Goal: Task Accomplishment & Management: Use online tool/utility

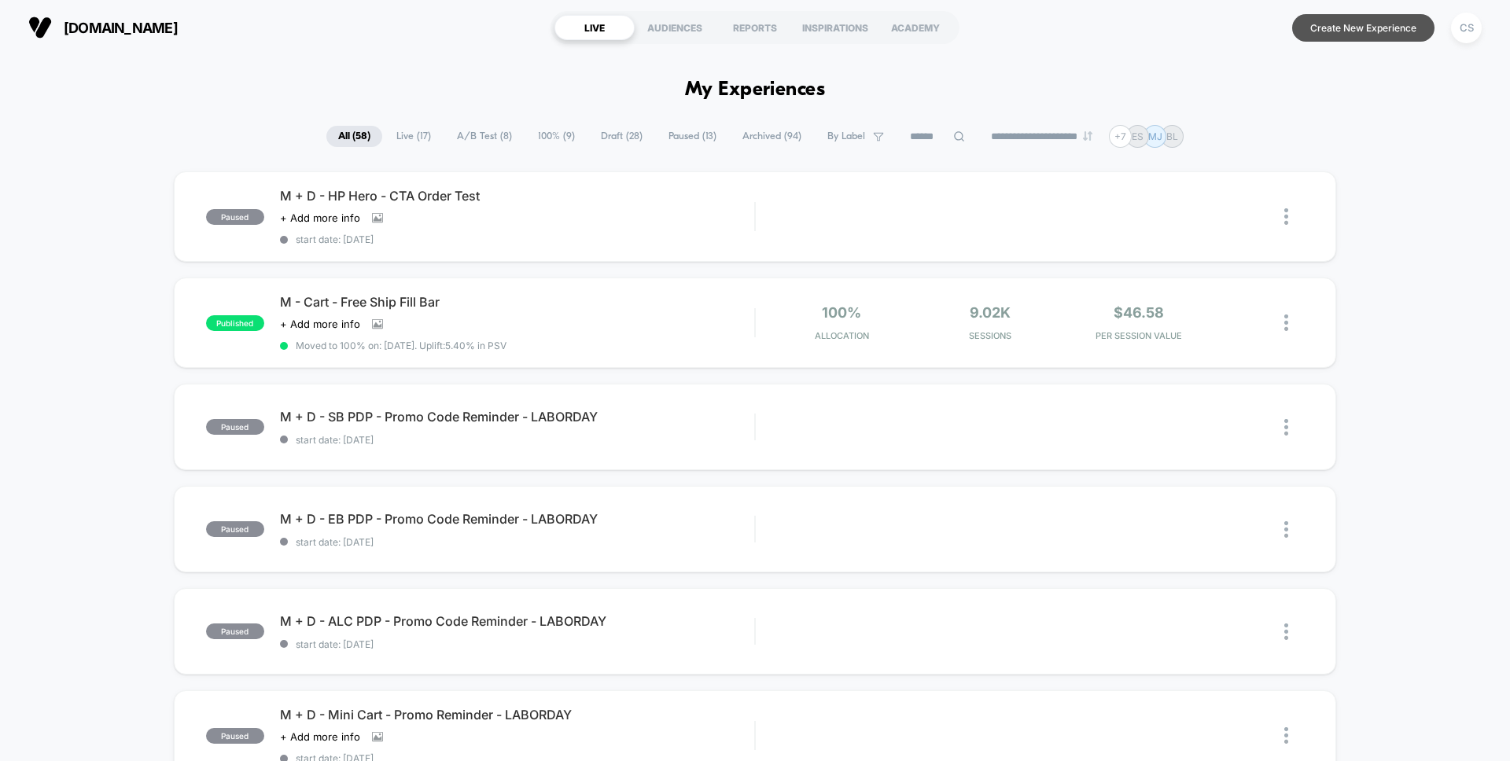
click at [1381, 25] on button "Create New Experience" at bounding box center [1363, 28] width 142 height 28
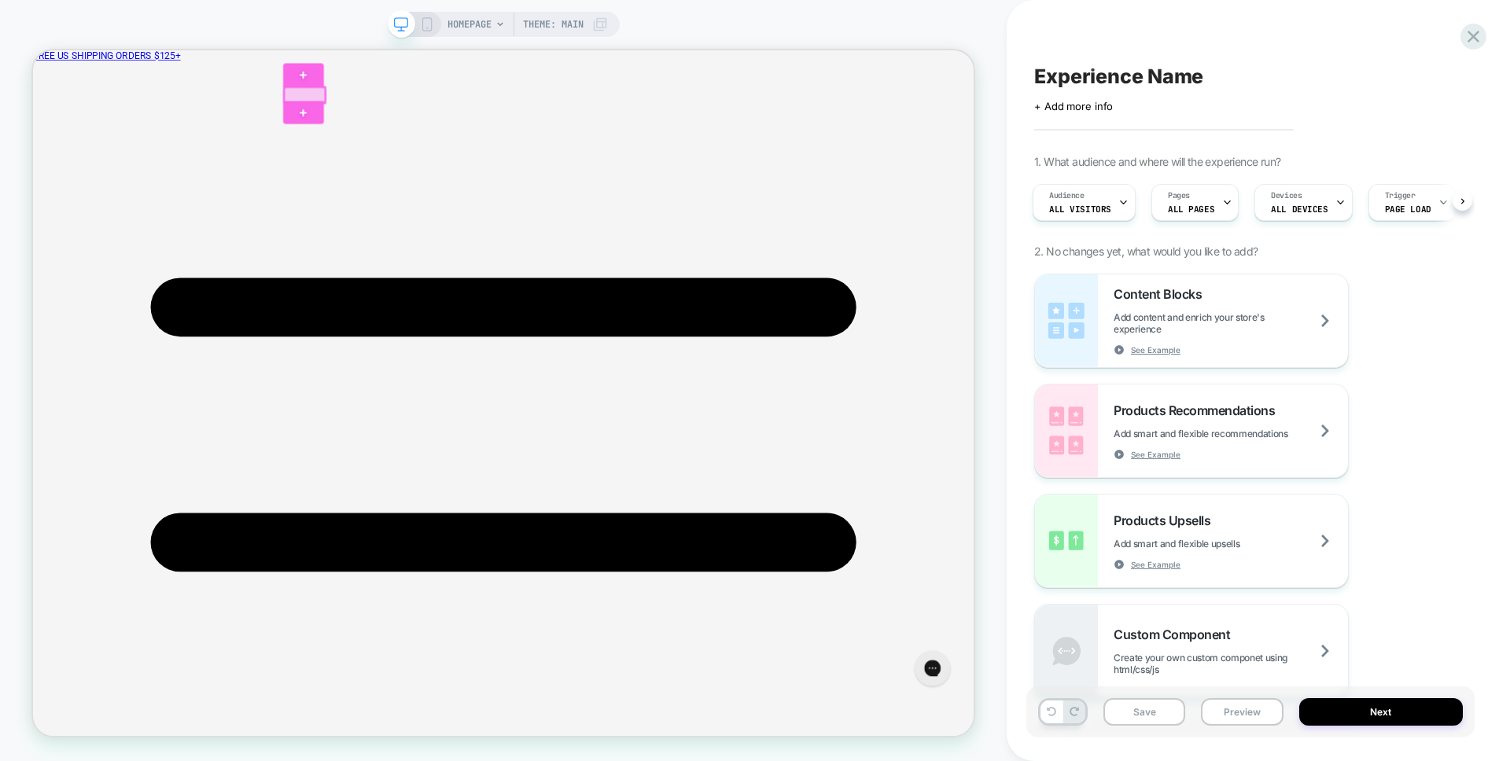
click at [389, 109] on div at bounding box center [395, 110] width 55 height 20
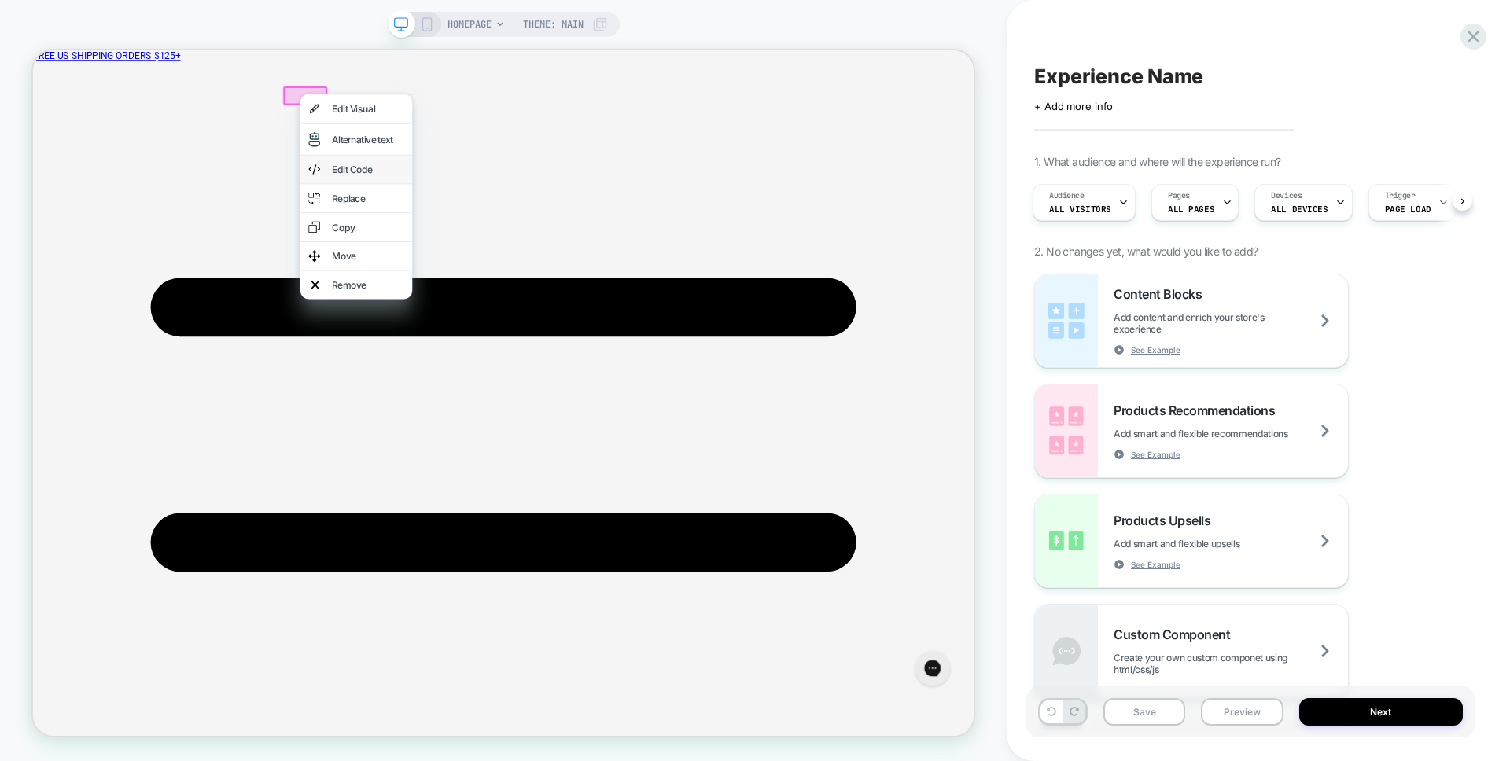
click at [490, 205] on div "Edit Code" at bounding box center [480, 209] width 96 height 16
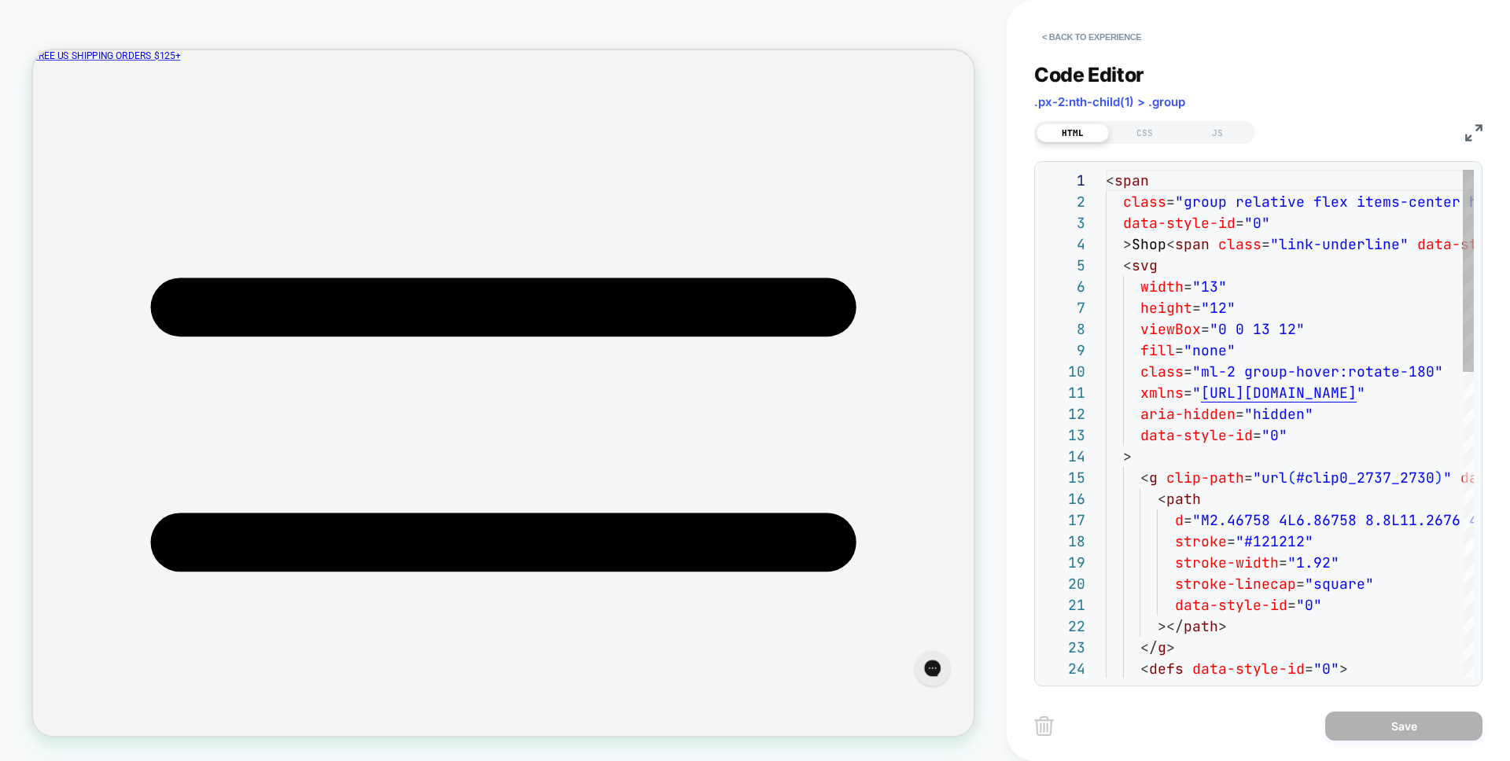
scroll to position [212, 0]
click at [1084, 30] on button "< Back to experience" at bounding box center [1091, 36] width 115 height 25
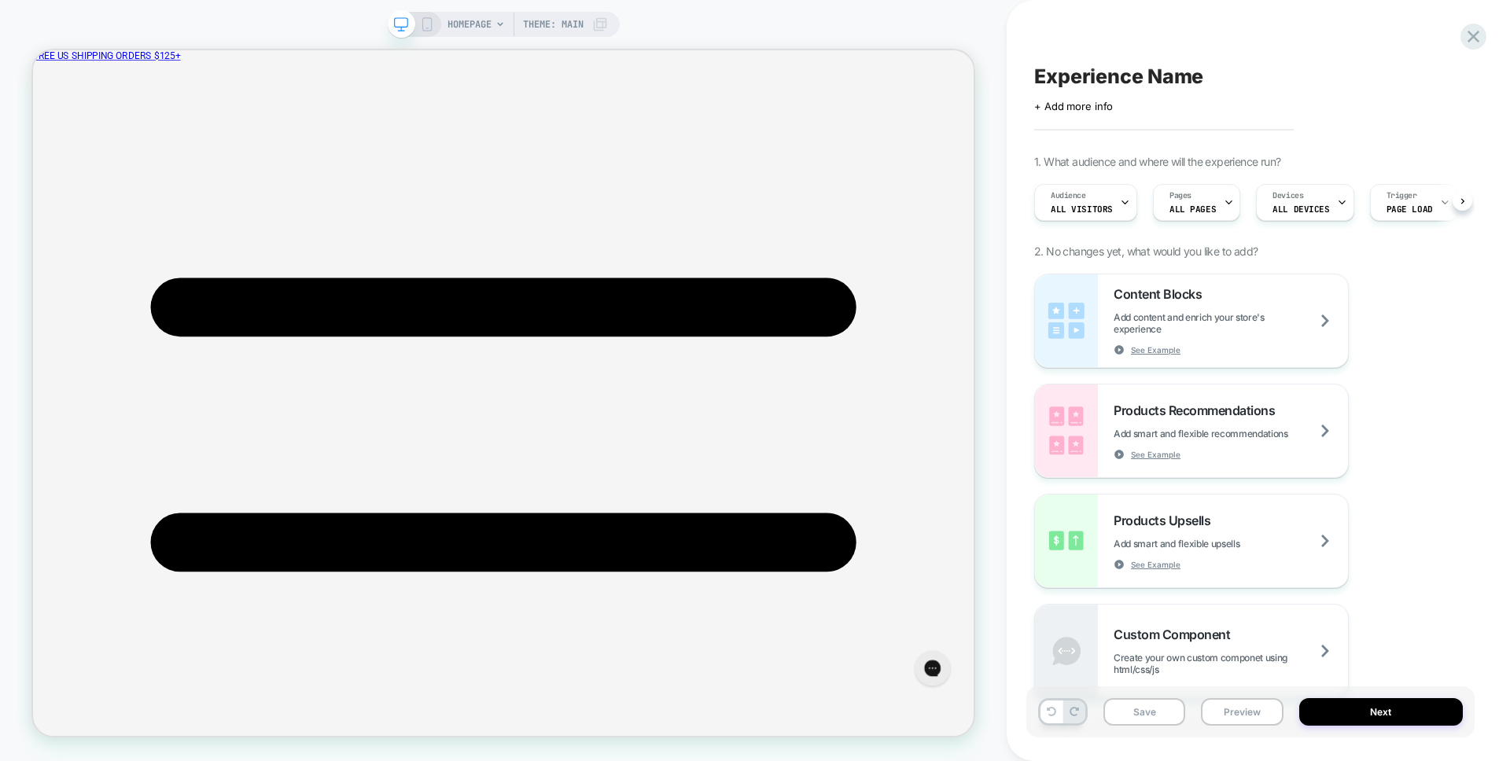
scroll to position [0, 1]
click at [386, 106] on div at bounding box center [395, 110] width 55 height 20
click at [464, 200] on div "Edit Code" at bounding box center [477, 207] width 96 height 16
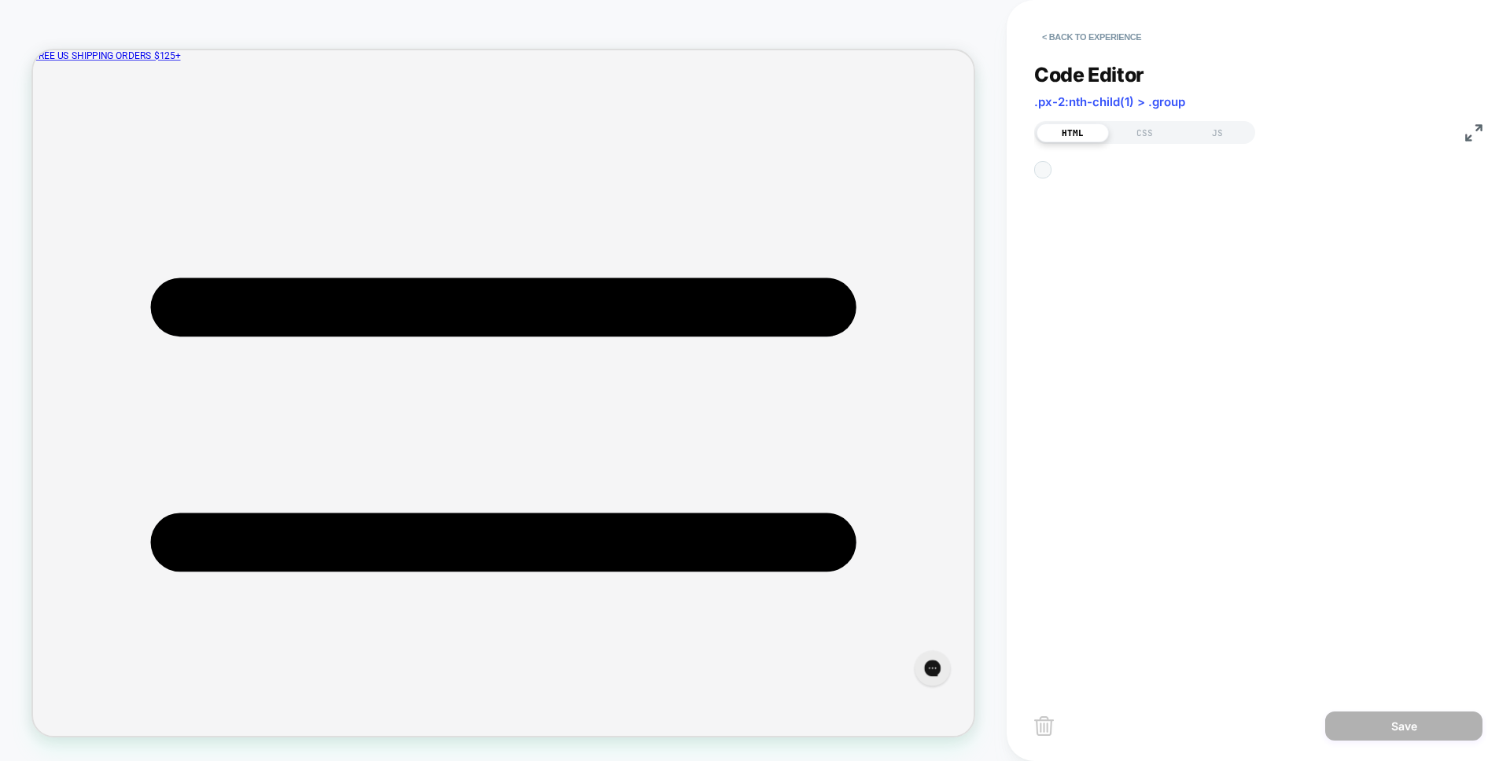
scroll to position [212, 0]
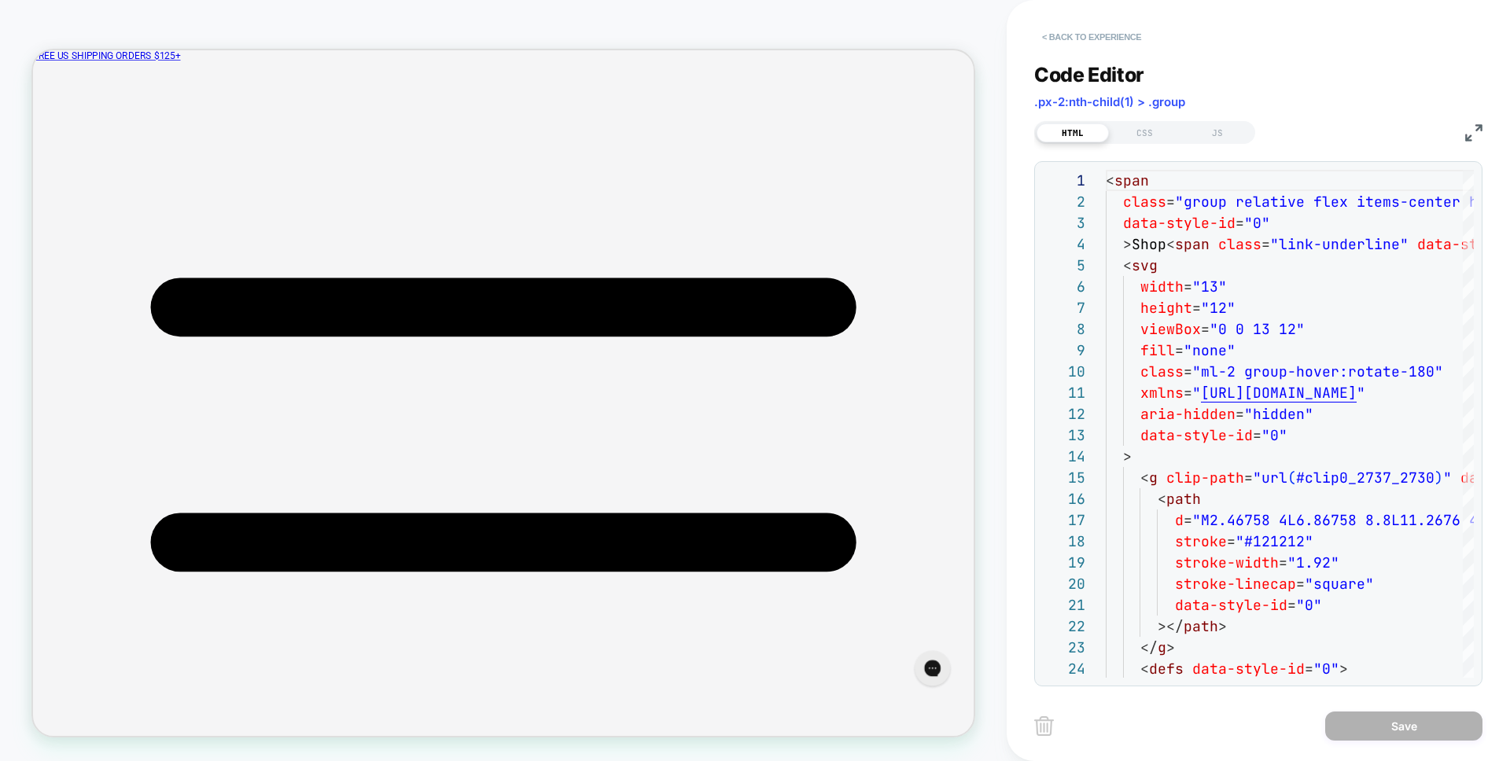
click at [1047, 41] on button "< Back to experience" at bounding box center [1091, 36] width 115 height 25
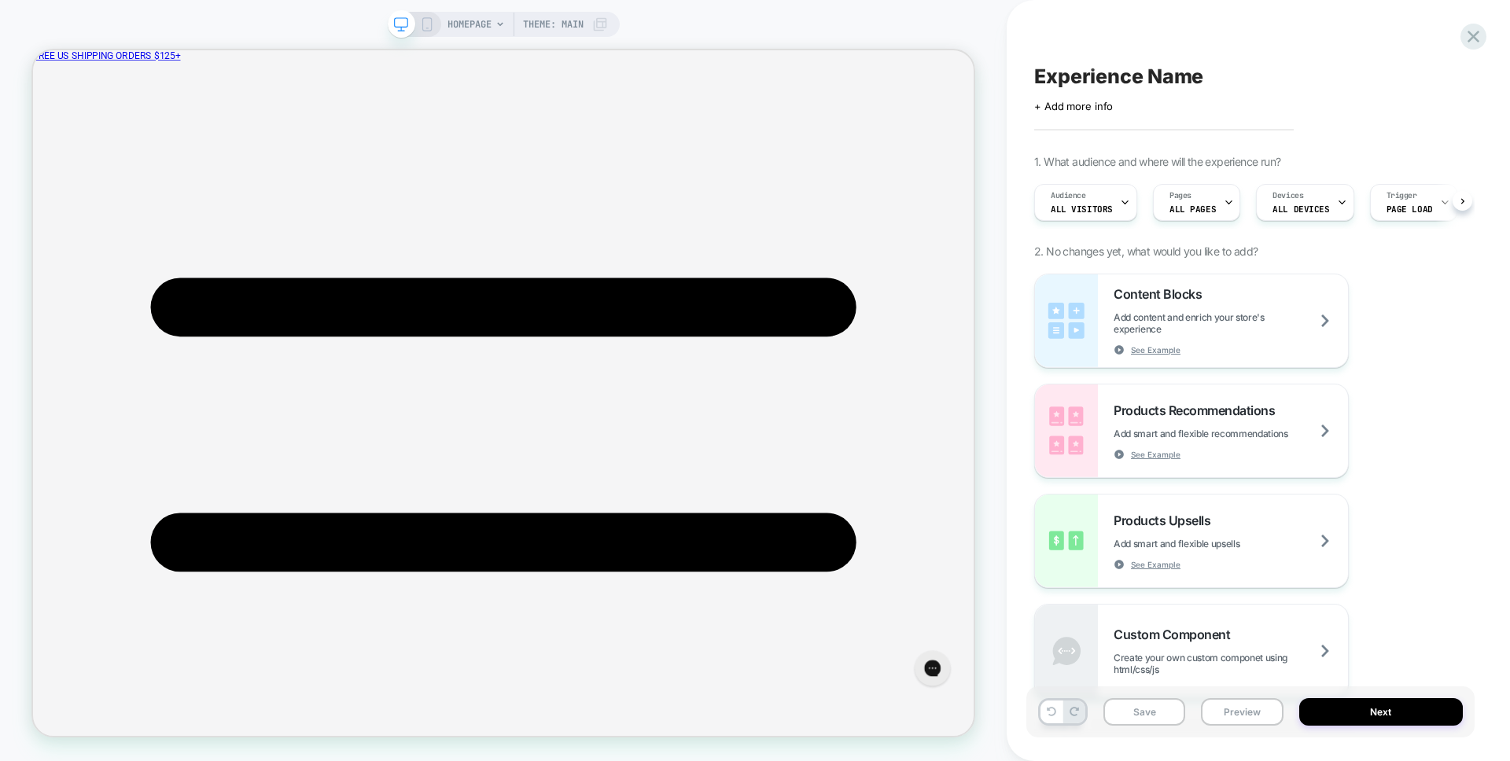
scroll to position [0, 1]
click at [502, 105] on div at bounding box center [497, 110] width 62 height 20
click at [563, 205] on div "Edit Code" at bounding box center [592, 206] width 96 height 16
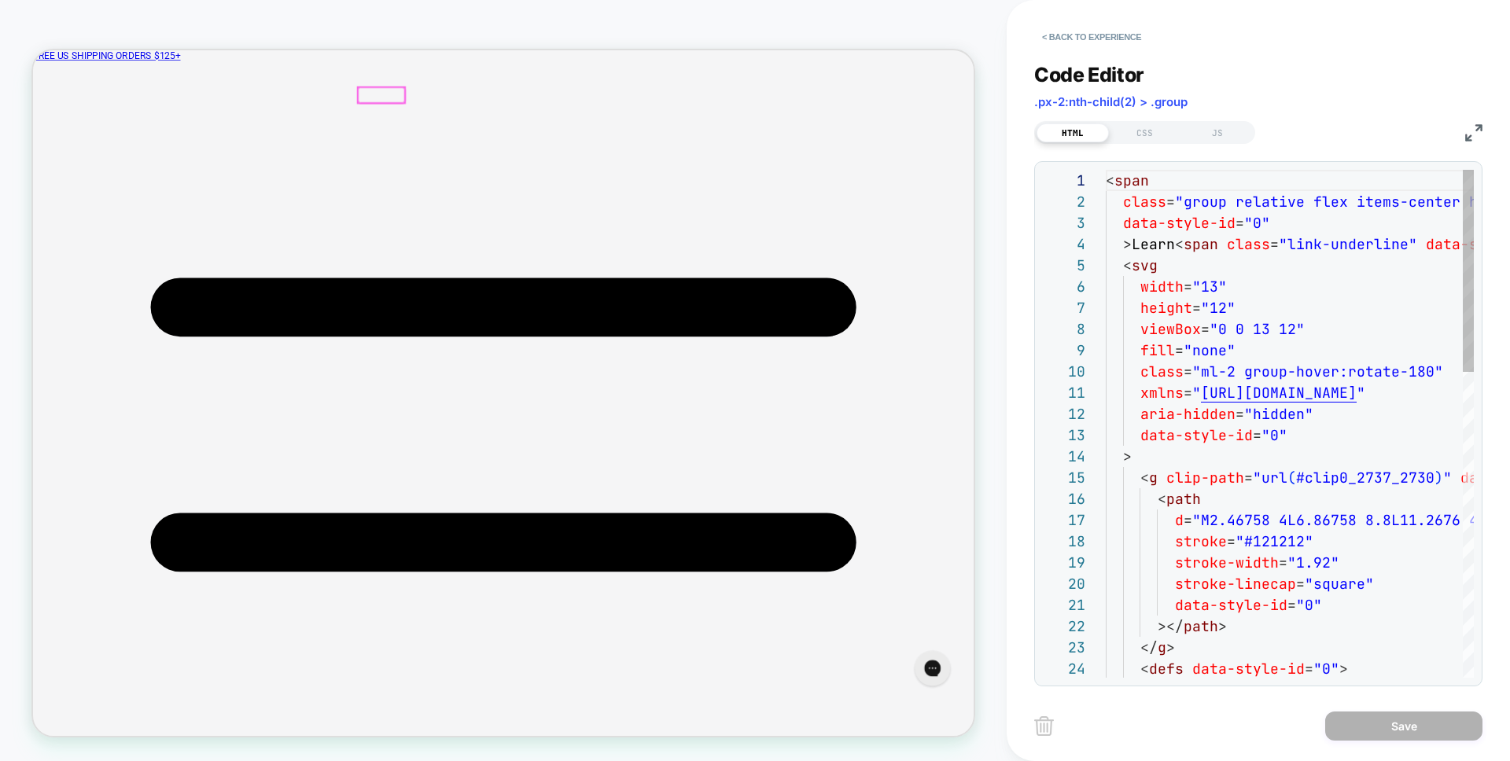
scroll to position [212, 0]
click at [1070, 32] on button "< Back to experience" at bounding box center [1091, 36] width 115 height 25
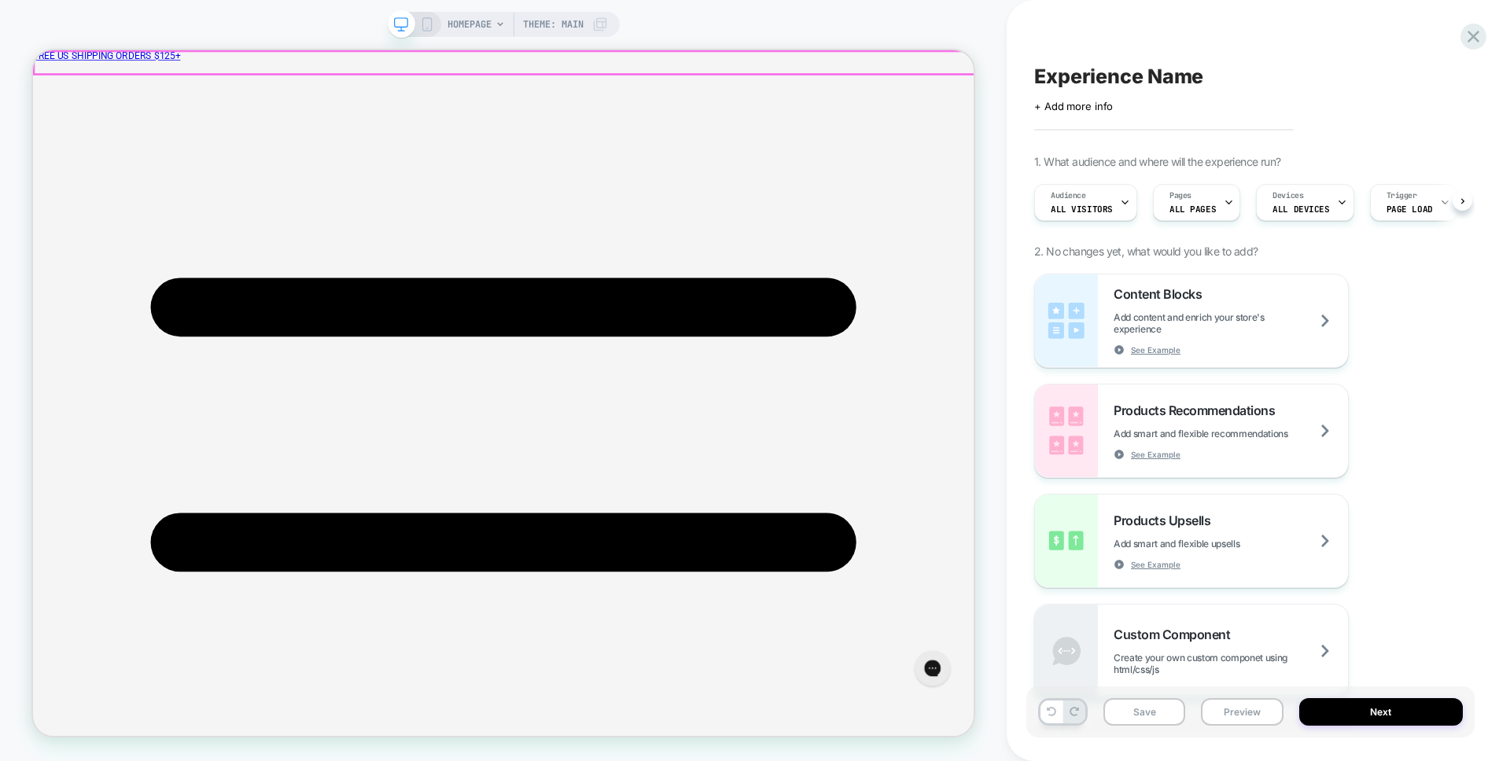
scroll to position [0, 1]
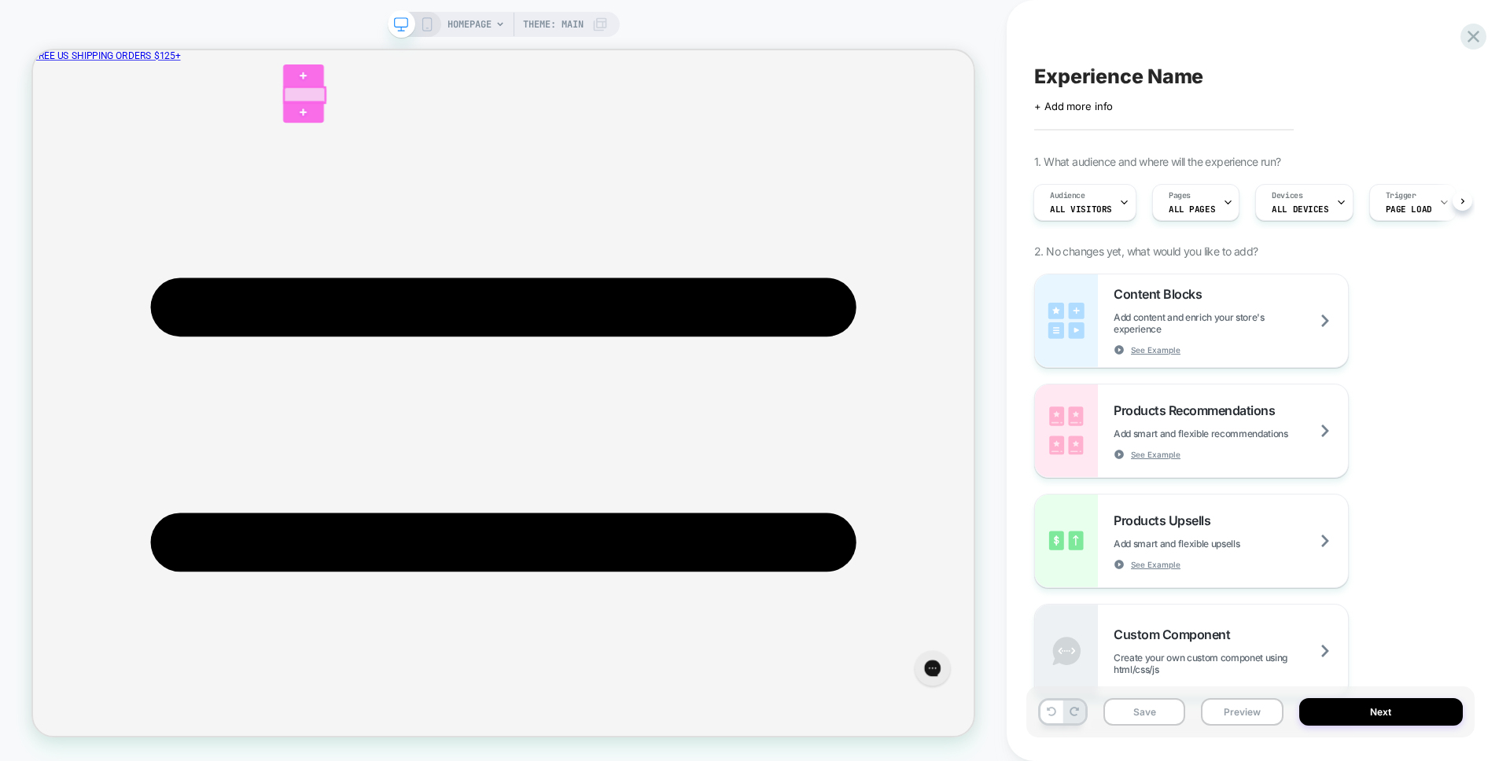
click at [375, 107] on div at bounding box center [395, 110] width 55 height 20
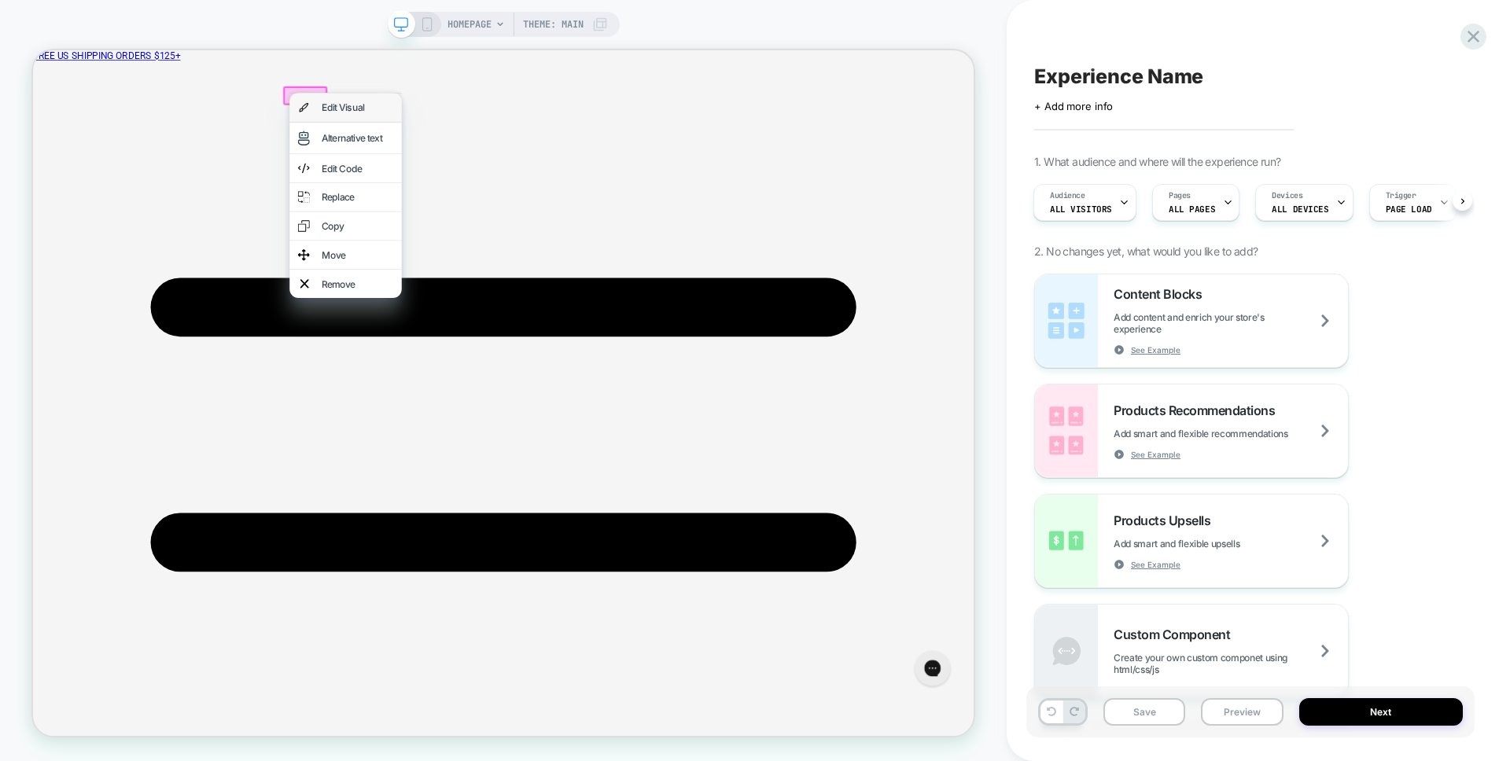
click at [454, 130] on div "Edit Visual" at bounding box center [466, 127] width 96 height 16
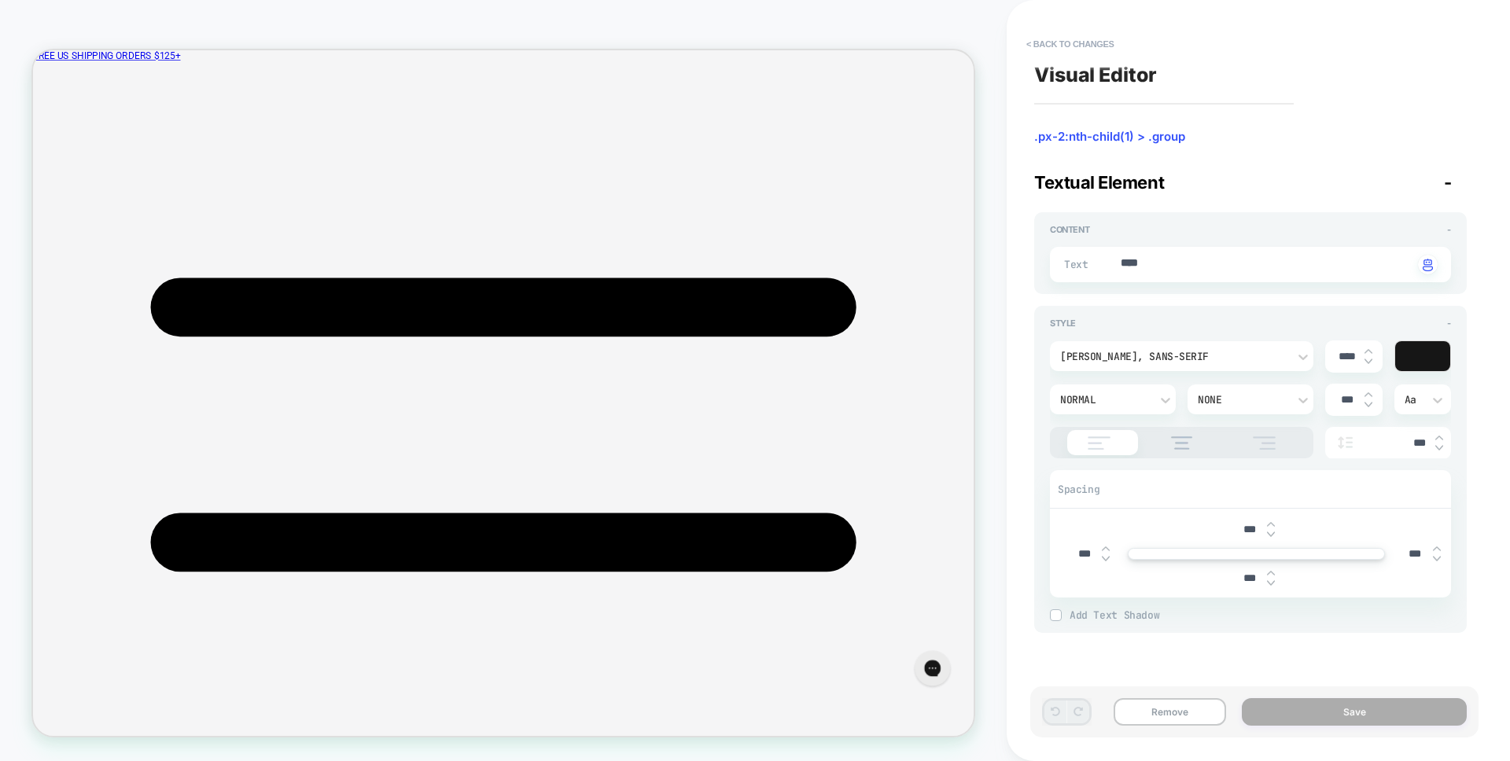
click at [1411, 396] on div "Aa" at bounding box center [1422, 399] width 37 height 13
click at [1414, 446] on div "Aa" at bounding box center [1422, 439] width 45 height 33
click at [1417, 385] on div "Aa" at bounding box center [1422, 400] width 57 height 30
click at [1402, 501] on div "aa" at bounding box center [1422, 505] width 45 height 33
click at [1421, 403] on div "aa" at bounding box center [1422, 399] width 37 height 13
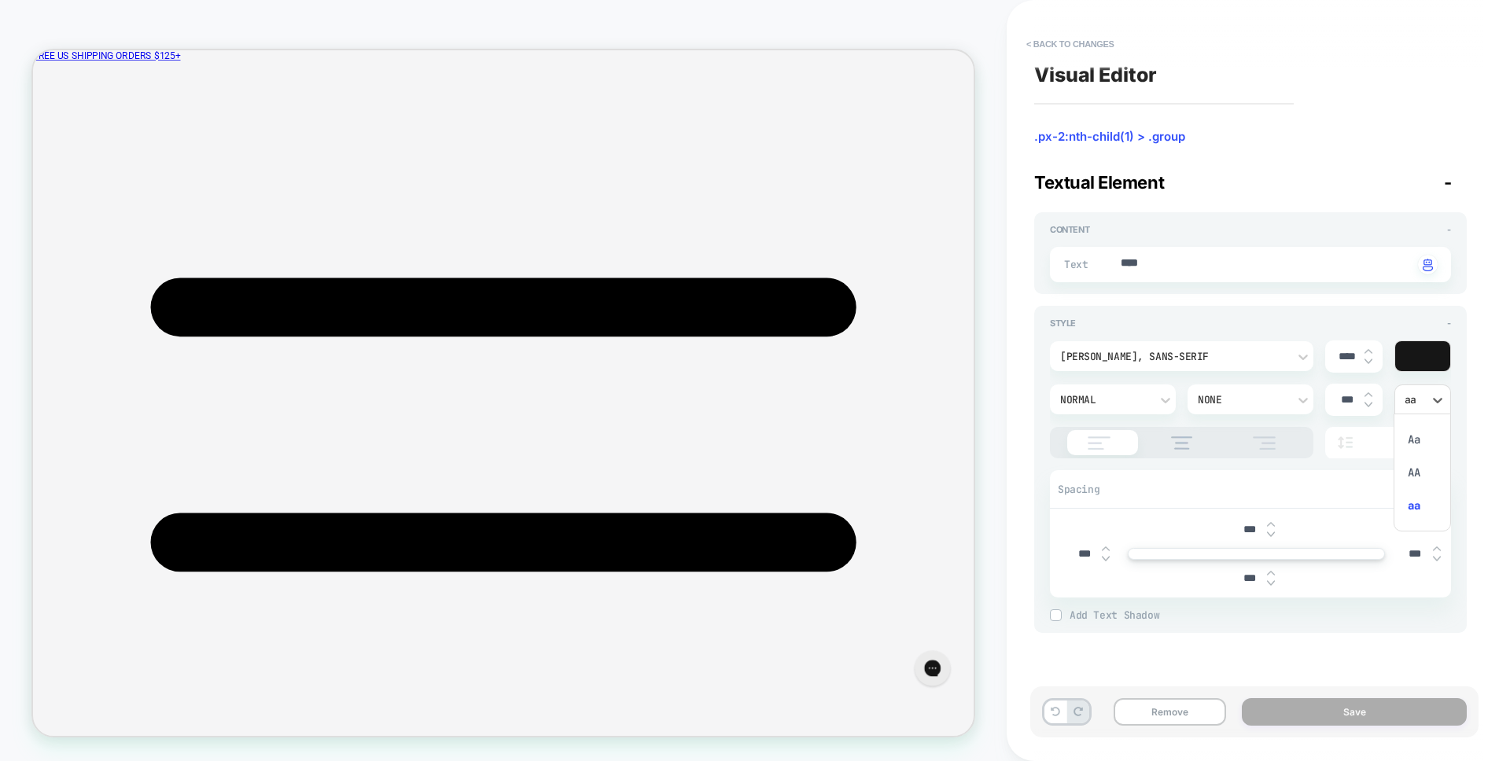
click at [1415, 439] on div "Aa" at bounding box center [1422, 439] width 45 height 33
click at [1265, 382] on div "[PERSON_NAME], sans-serif **** Normal None *** option Aa, selected. Select is f…" at bounding box center [1250, 399] width 401 height 118
click at [1264, 399] on div "None" at bounding box center [1243, 399] width 90 height 13
click at [1263, 399] on div at bounding box center [755, 380] width 1510 height 761
click at [1368, 359] on img at bounding box center [1368, 362] width 8 height 6
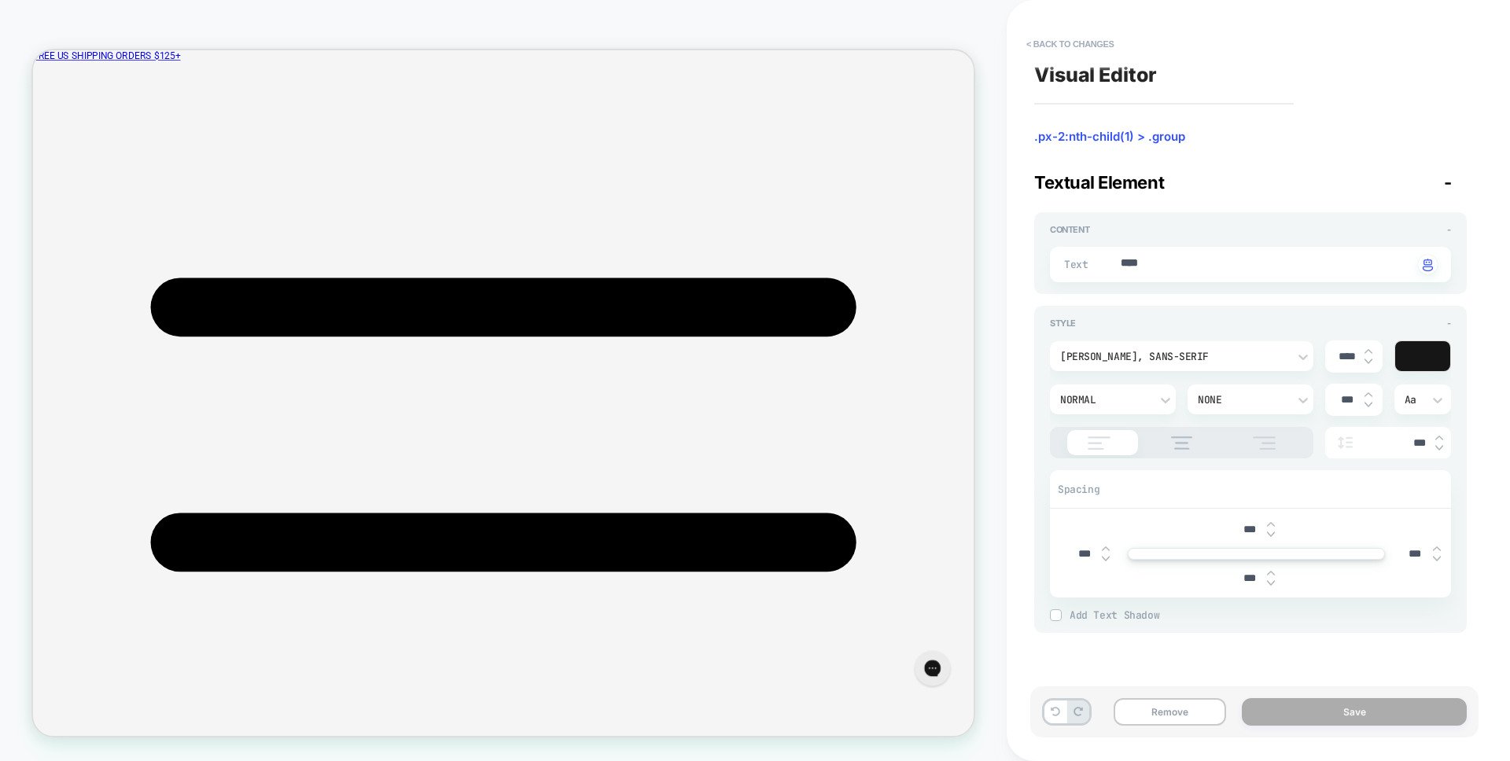
type textarea "*"
type input "****"
click at [1368, 359] on img at bounding box center [1368, 362] width 8 height 6
type textarea "*"
type input "****"
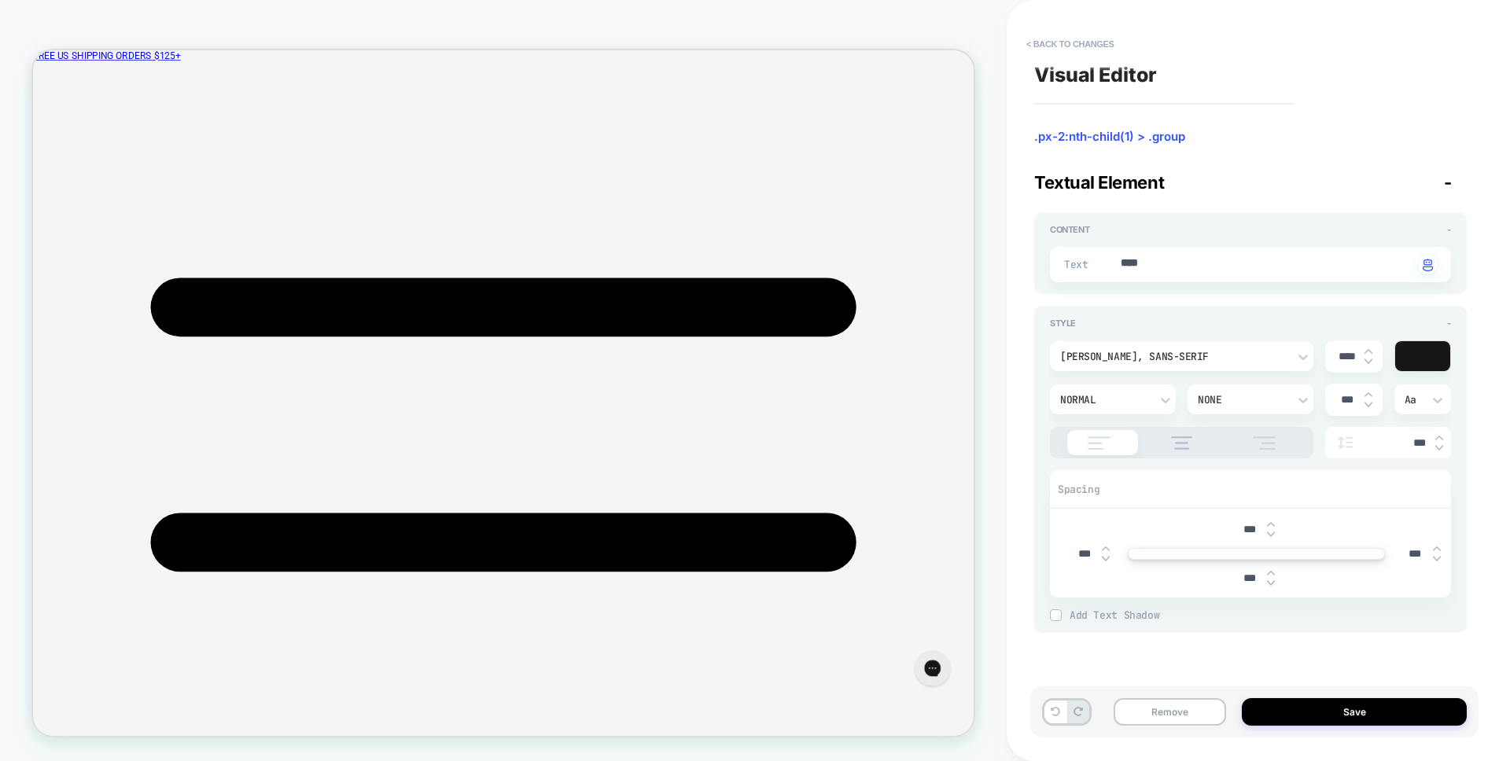
type textarea "*"
